Goal: Task Accomplishment & Management: Use online tool/utility

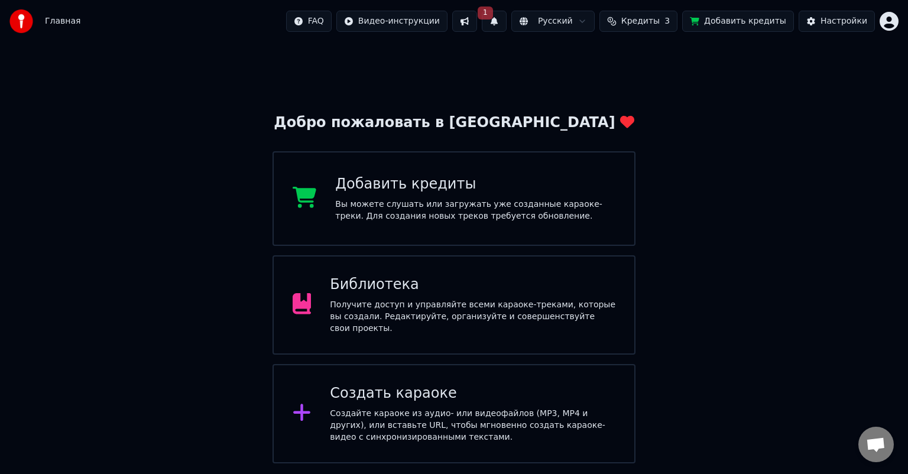
click at [506, 28] on button "1" at bounding box center [494, 21] width 25 height 21
click at [477, 26] on button at bounding box center [464, 21] width 25 height 21
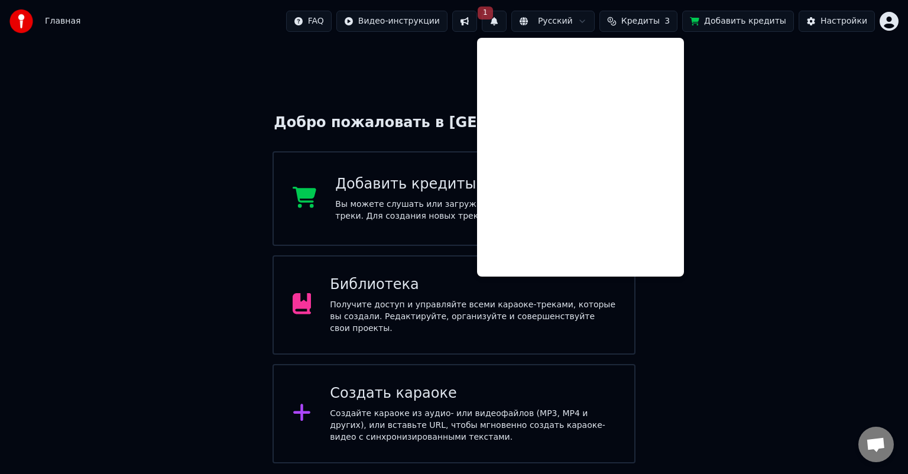
click at [506, 27] on button "1" at bounding box center [494, 21] width 25 height 21
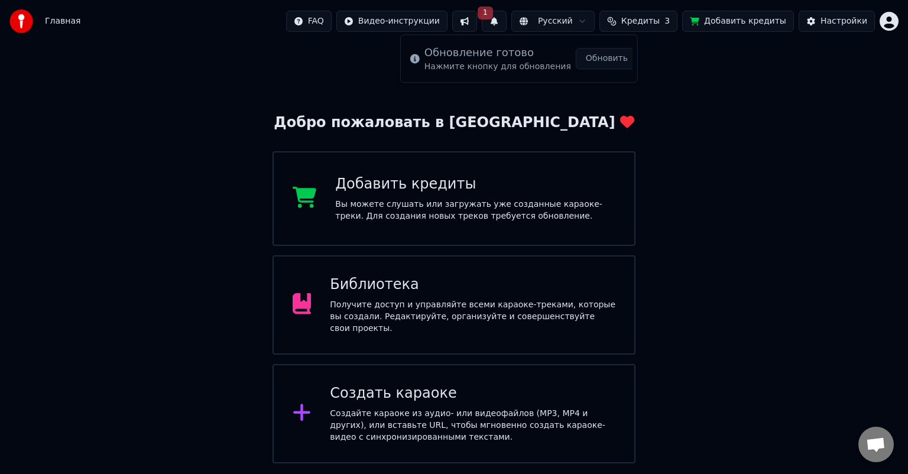
click at [603, 66] on button "Обновить" at bounding box center [607, 58] width 62 height 21
click at [420, 397] on div "Создать караоке" at bounding box center [472, 393] width 285 height 19
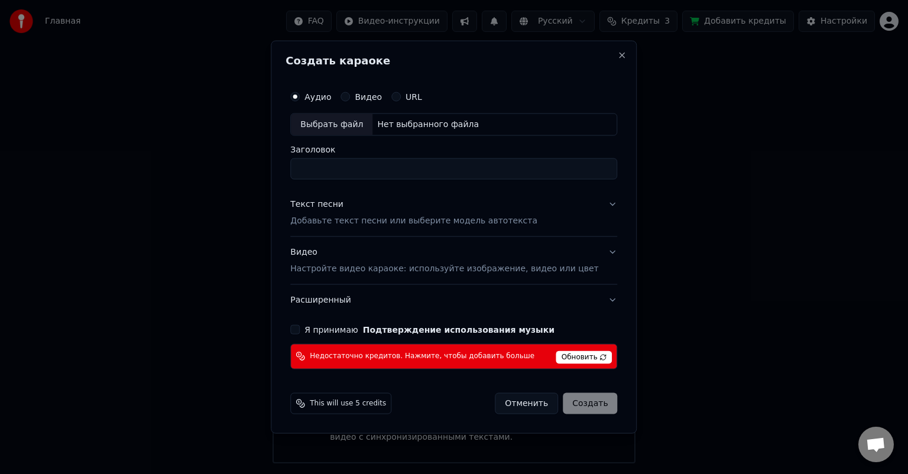
click at [363, 129] on div "Выбрать файл" at bounding box center [332, 124] width 82 height 21
type input "**********"
click at [352, 220] on p "Добавьте текст песни или выберите модель автотекста" at bounding box center [413, 221] width 247 height 12
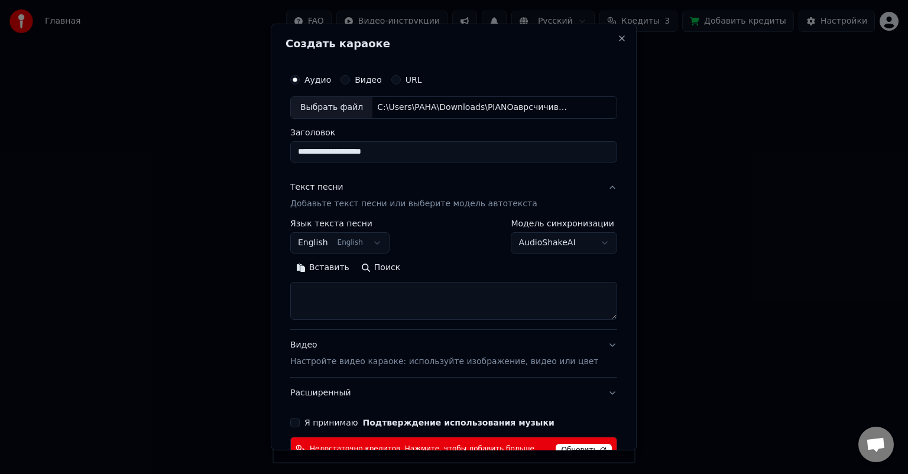
click at [338, 301] on textarea at bounding box center [453, 301] width 327 height 38
paste textarea "**********"
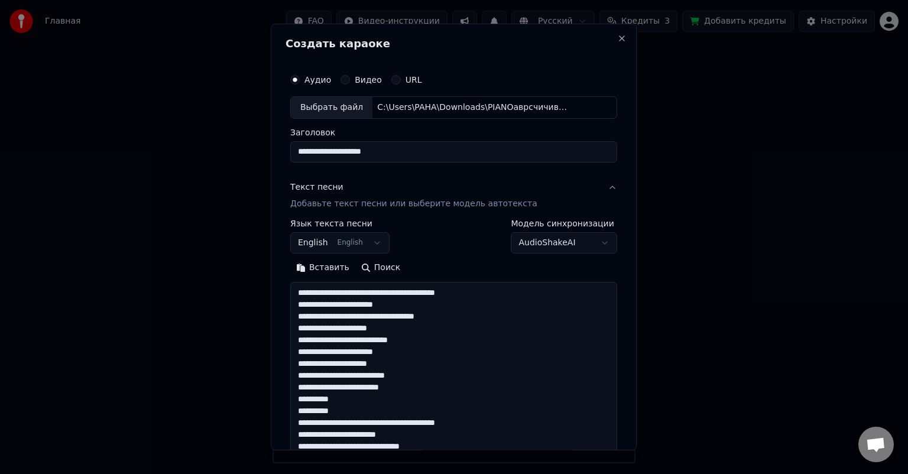
scroll to position [227, 0]
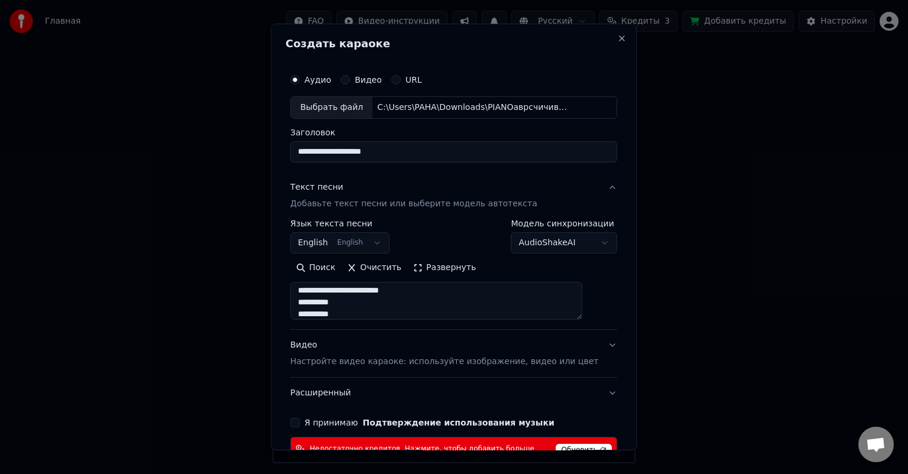
type textarea "**********"
click at [290, 340] on div "**********" at bounding box center [454, 237] width 366 height 427
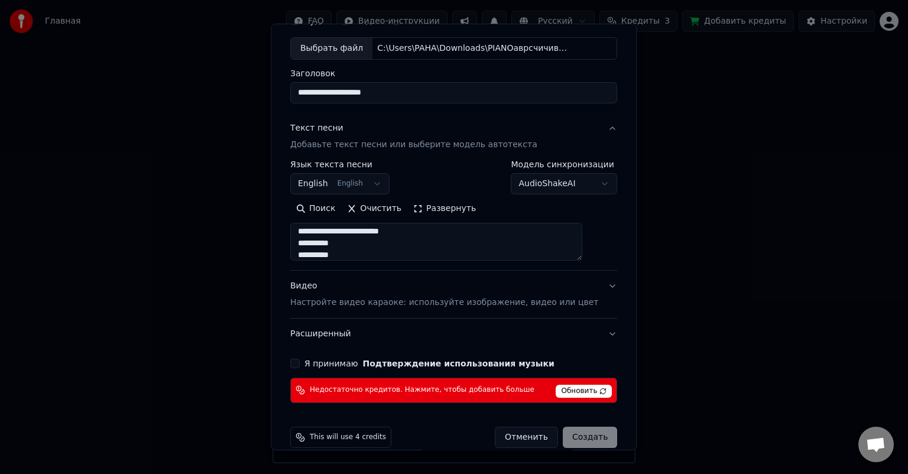
click at [358, 303] on p "Настройте видео караоке: используйте изображение, видео или цвет" at bounding box center [444, 303] width 308 height 12
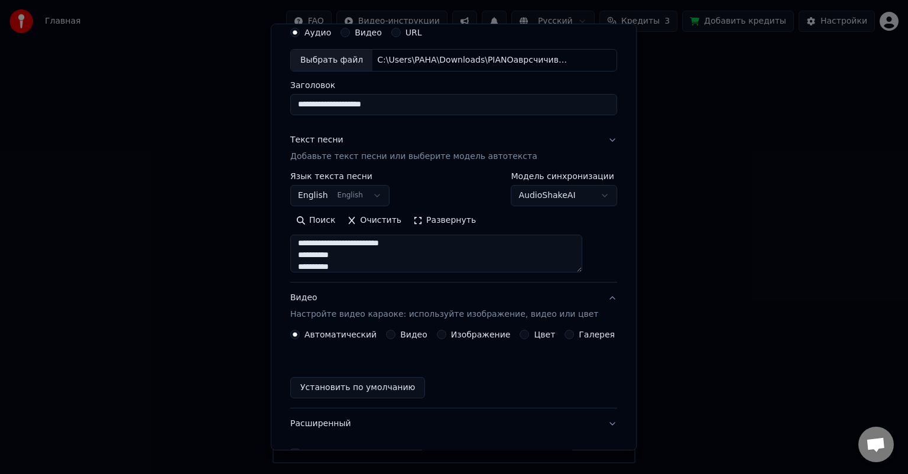
scroll to position [43, 0]
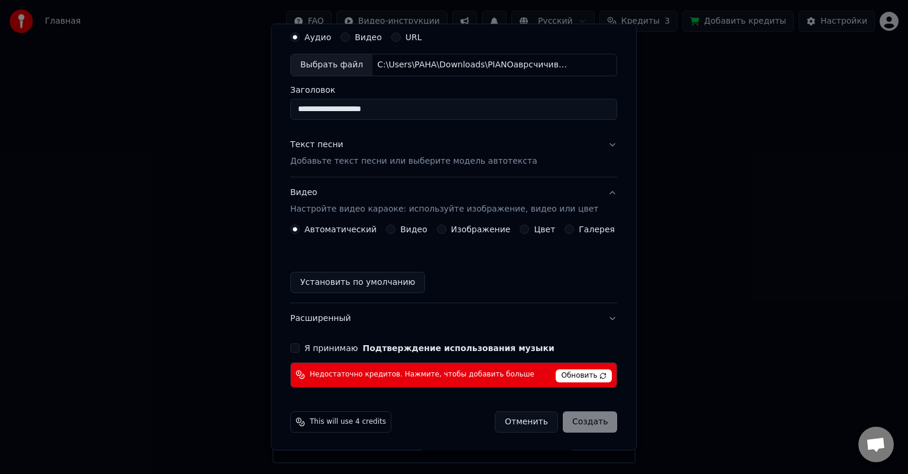
click at [520, 229] on button "Цвет" at bounding box center [524, 229] width 9 height 9
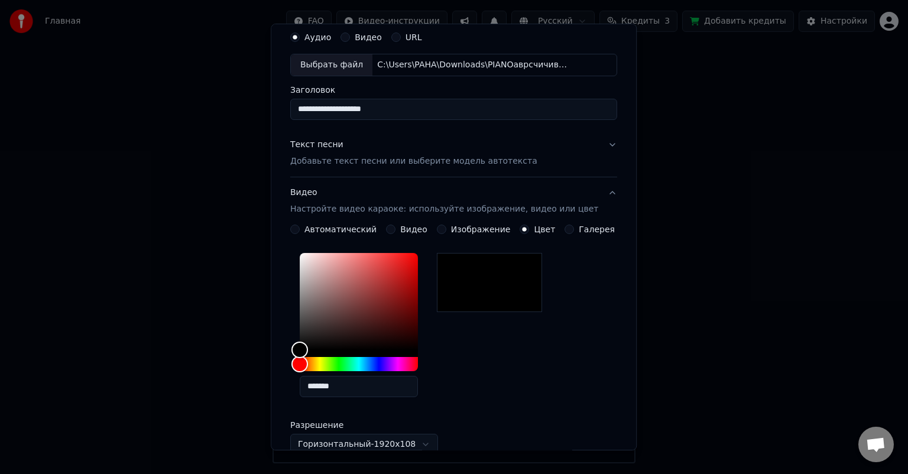
click at [290, 294] on div "**********" at bounding box center [454, 237] width 366 height 427
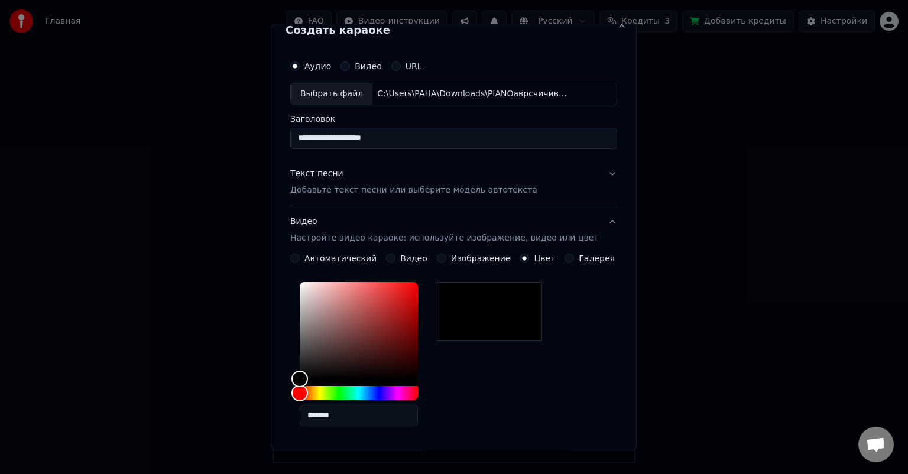
scroll to position [0, 0]
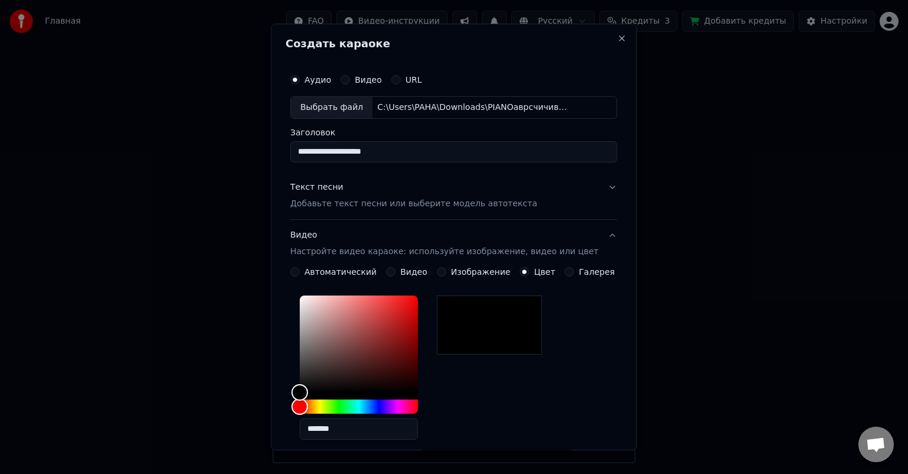
click at [324, 113] on div "Выбрать файл" at bounding box center [332, 107] width 82 height 21
type input "**********"
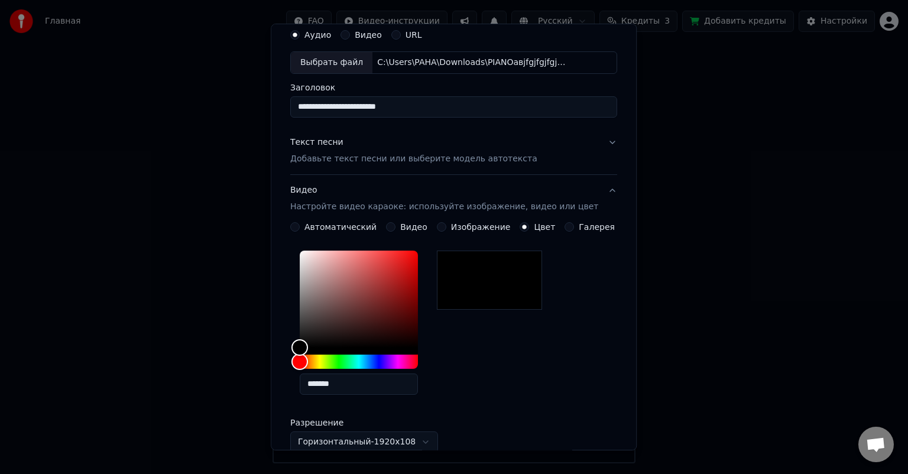
scroll to position [215, 0]
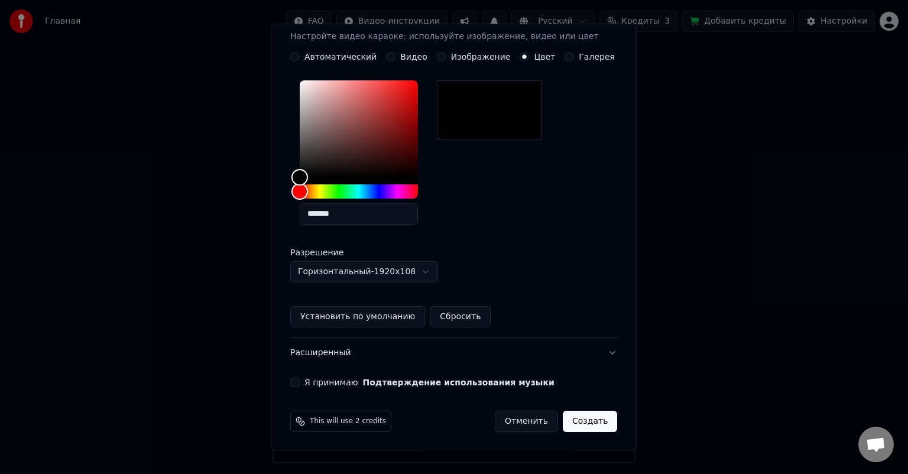
drag, startPoint x: 298, startPoint y: 381, endPoint x: 323, endPoint y: 381, distance: 25.4
click at [298, 381] on button "Я принимаю Подтверждение использования музыки" at bounding box center [294, 382] width 9 height 9
click at [573, 417] on button "Создать" at bounding box center [590, 421] width 54 height 21
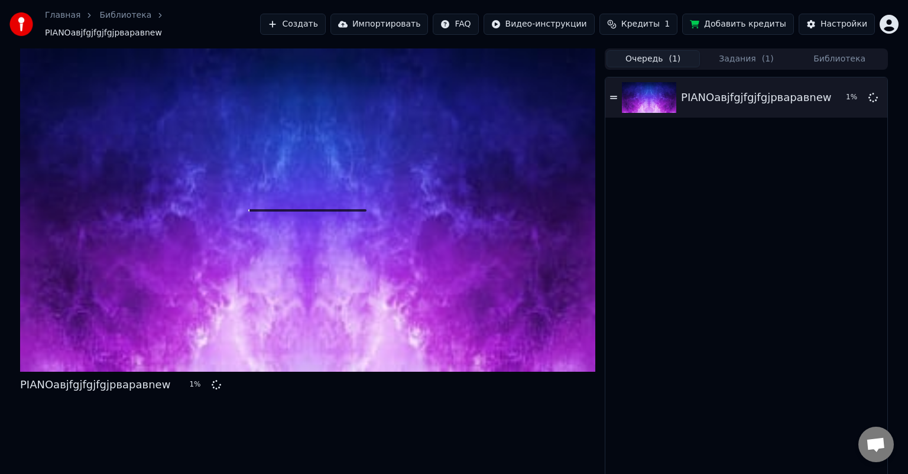
click at [661, 56] on button "Очередь ( 1 )" at bounding box center [652, 58] width 93 height 17
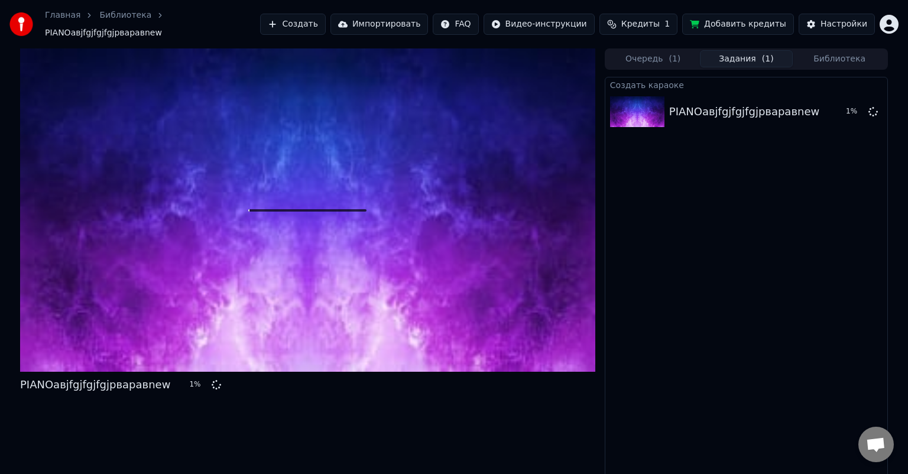
click at [725, 52] on button "Задания ( 1 )" at bounding box center [746, 58] width 93 height 17
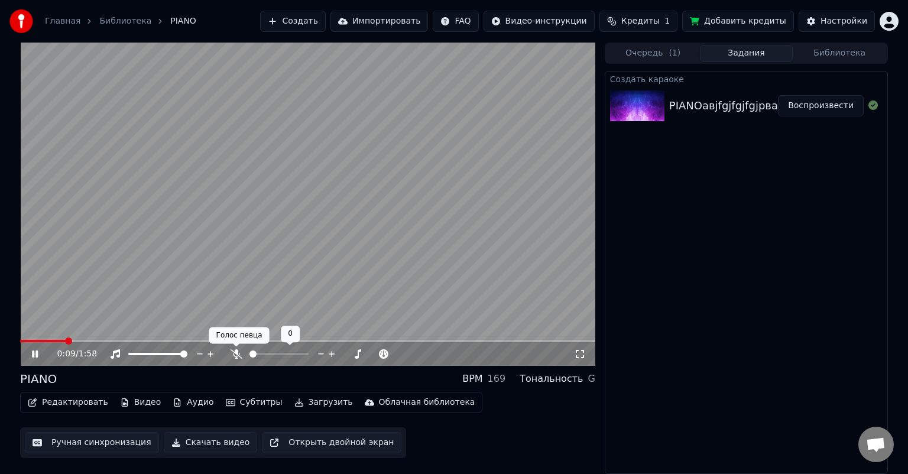
click at [236, 353] on icon at bounding box center [236, 353] width 12 height 9
click at [400, 343] on div "0:14 / 1:58" at bounding box center [307, 354] width 575 height 24
click at [402, 343] on div "0:14 / 1:58" at bounding box center [307, 354] width 575 height 24
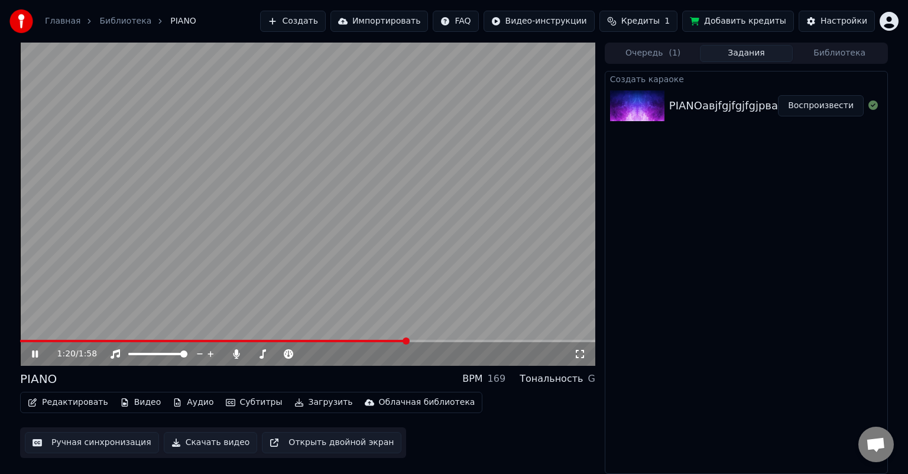
click at [405, 340] on span at bounding box center [307, 341] width 575 height 2
click at [470, 335] on video at bounding box center [307, 204] width 575 height 323
click at [470, 343] on div "1:21 / 1:58" at bounding box center [307, 354] width 575 height 24
click at [483, 340] on span at bounding box center [307, 341] width 575 height 2
click at [33, 350] on icon at bounding box center [34, 354] width 7 height 8
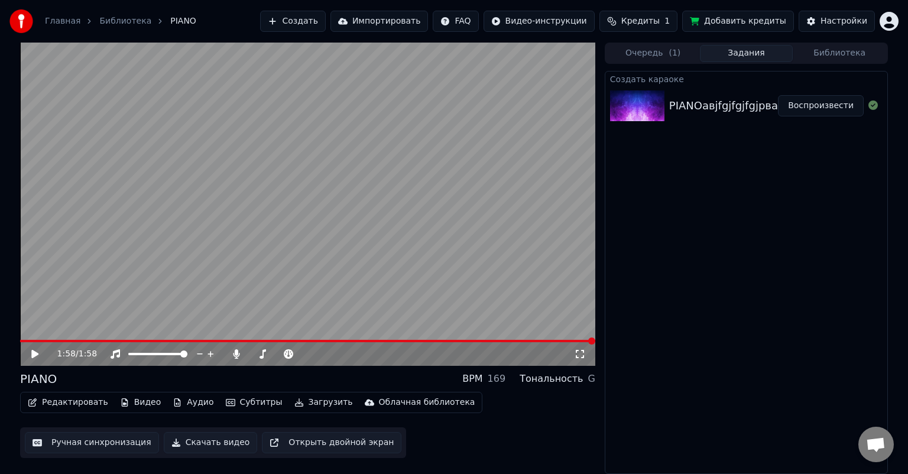
click at [305, 405] on button "Загрузить" at bounding box center [324, 402] width 68 height 17
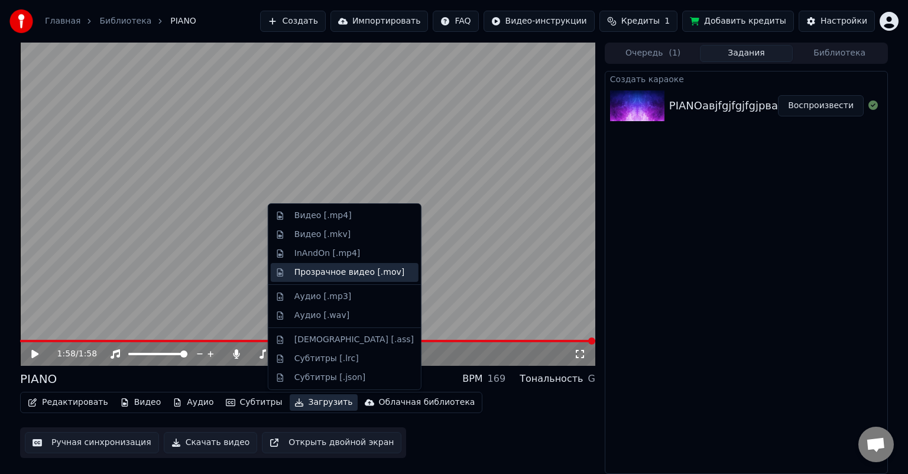
click at [324, 267] on div "Прозрачное видео [.mov]" at bounding box center [349, 273] width 110 height 12
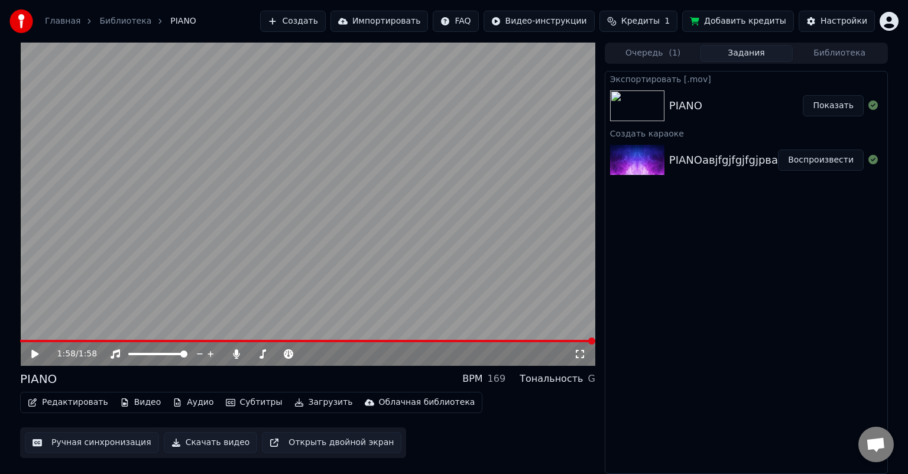
click at [824, 106] on button "Показать" at bounding box center [833, 105] width 61 height 21
